Goal: Register for event/course

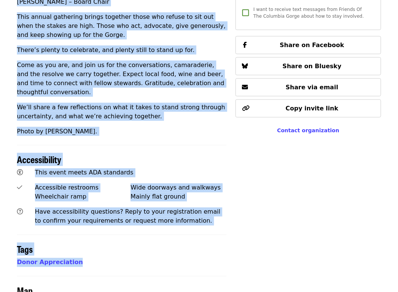
scroll to position [370, 0]
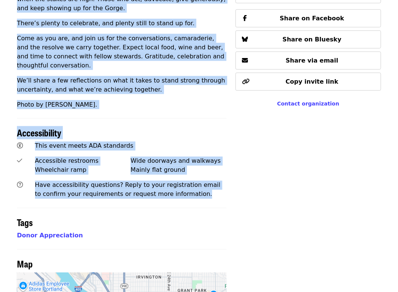
drag, startPoint x: 27, startPoint y: 137, endPoint x: 174, endPoint y: 185, distance: 154.1
click at [174, 185] on div "Time [DATE] 5:30 – 7:30pm PDT Location [GEOGRAPHIC_DATA] [STREET_ADDRESS] Map A…" at bounding box center [122, 48] width 210 height 691
copy div "Lore Ipsumdo, Sitamet 1 3:36 – 4:35co ADI Elitsedd Eiusmodt Incididu 877 UT 1la…"
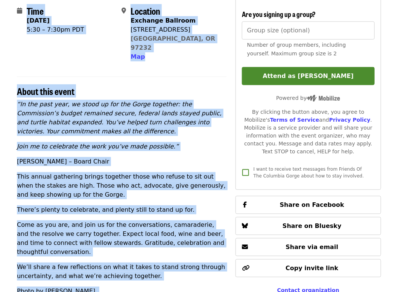
scroll to position [184, 0]
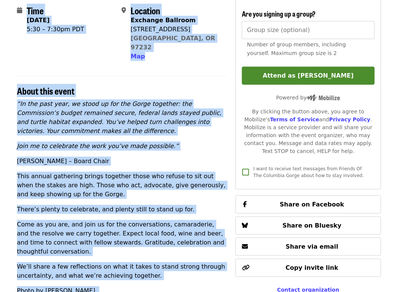
click at [100, 205] on p "There’s plenty to celebrate, and plenty still to stand up for." at bounding box center [122, 209] width 210 height 9
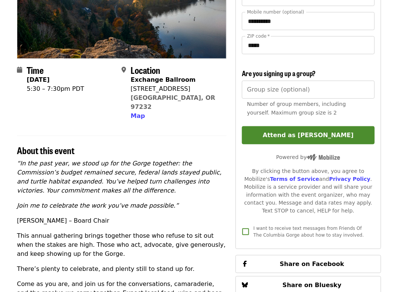
scroll to position [125, 0]
